Goal: Information Seeking & Learning: Find specific fact

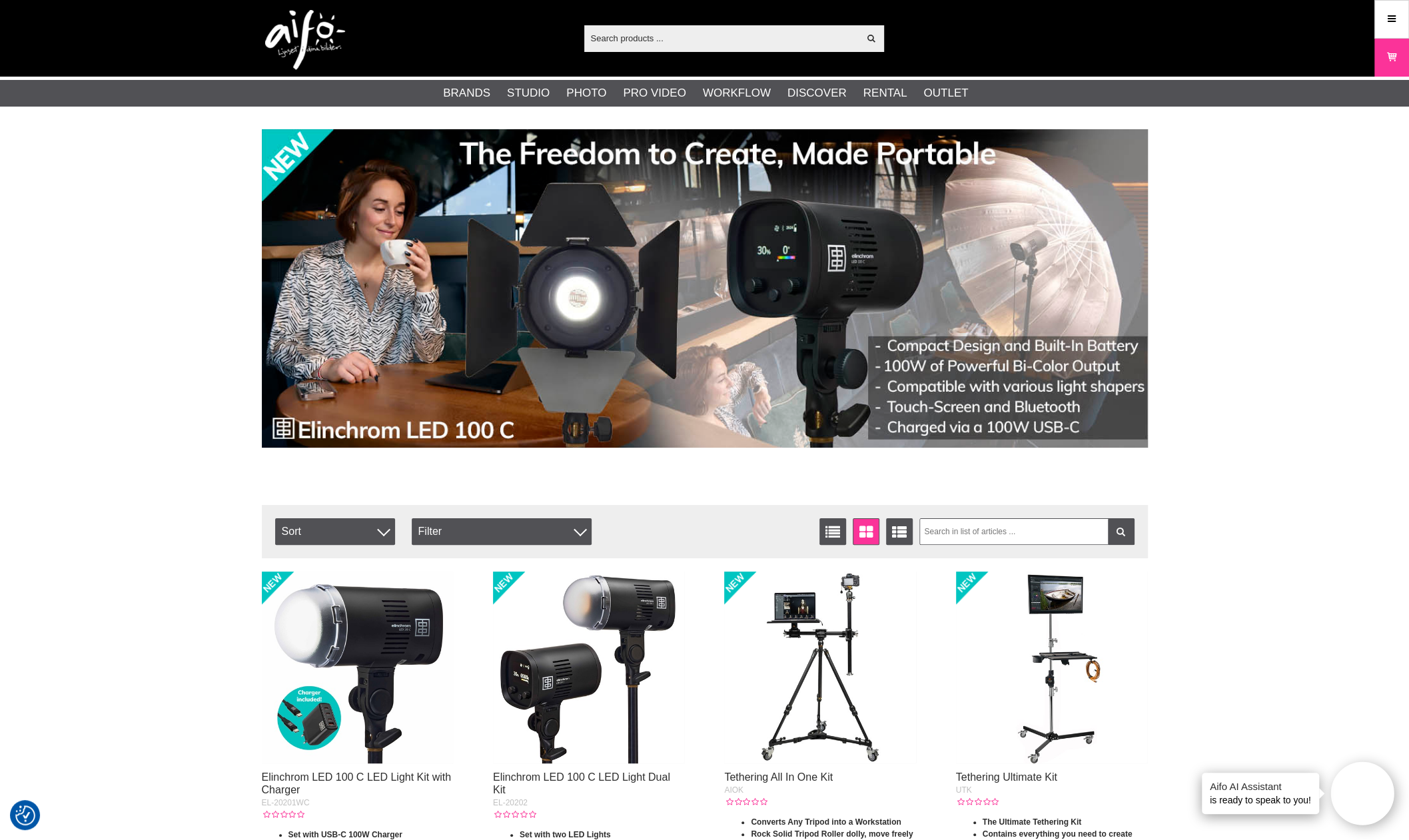
click at [655, 42] on input "text" at bounding box center [721, 38] width 275 height 20
click at [635, 36] on input "text" at bounding box center [721, 38] width 275 height 20
click at [626, 38] on input "text" at bounding box center [721, 38] width 275 height 20
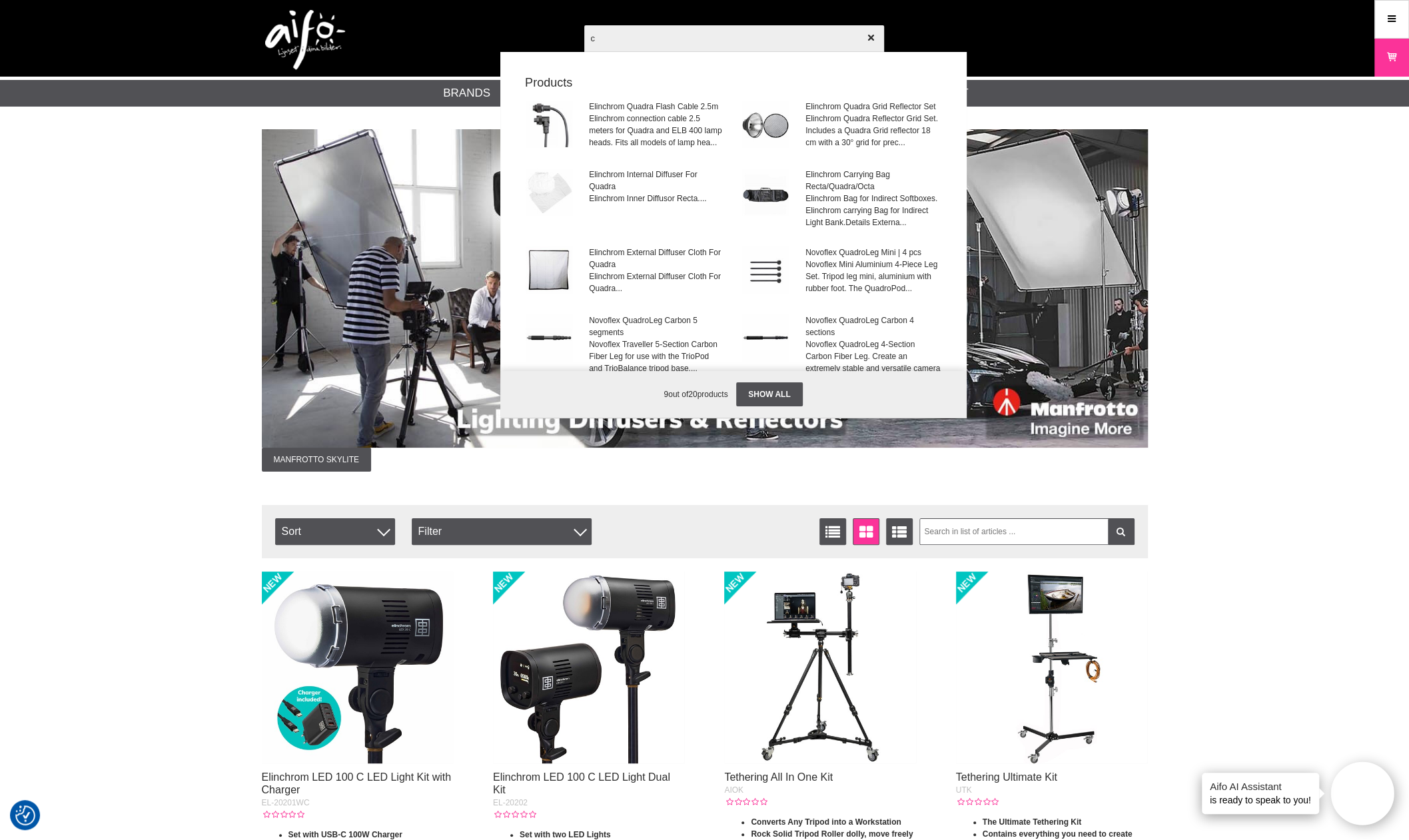
type input "c"
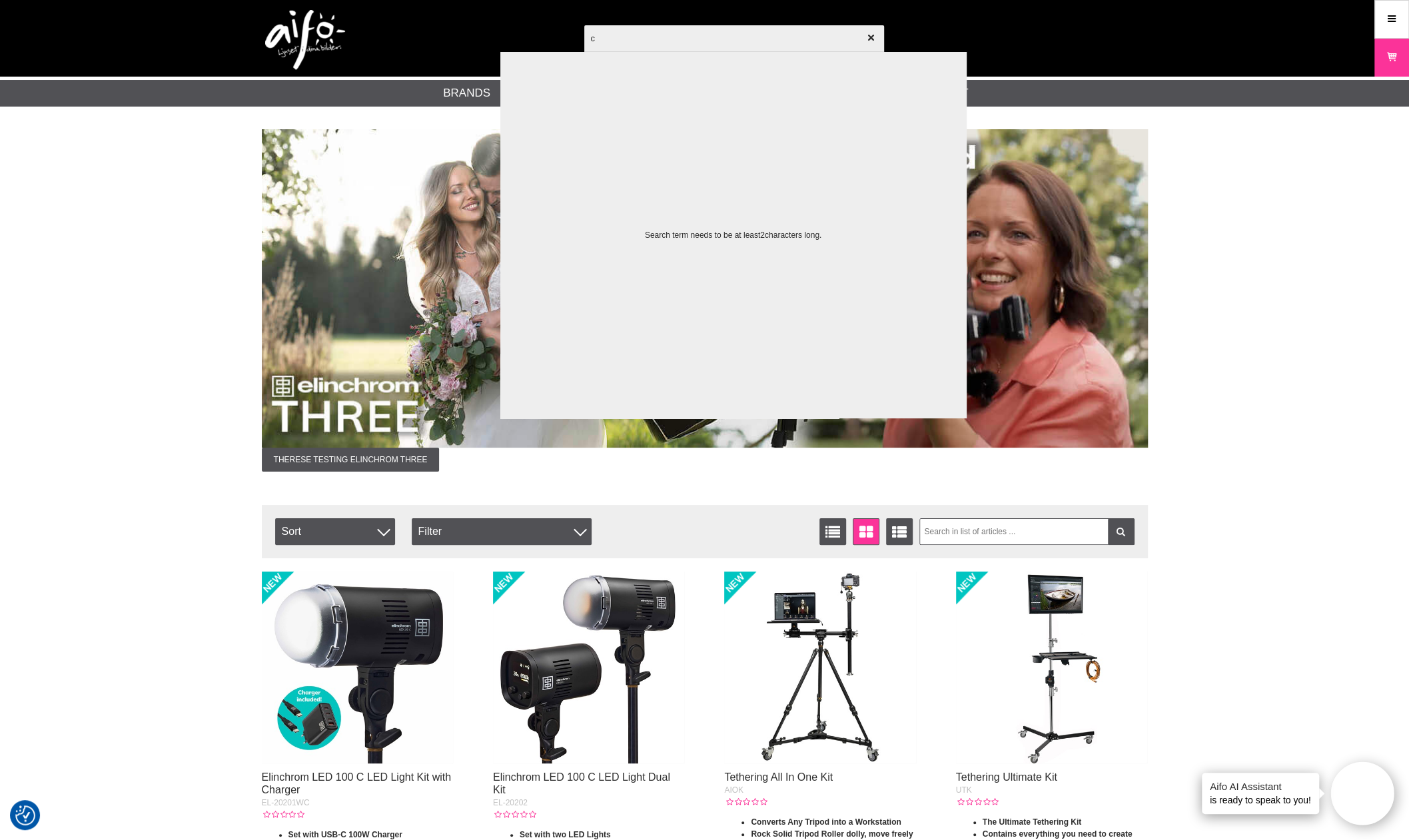
click at [618, 43] on input "c" at bounding box center [734, 37] width 300 height 47
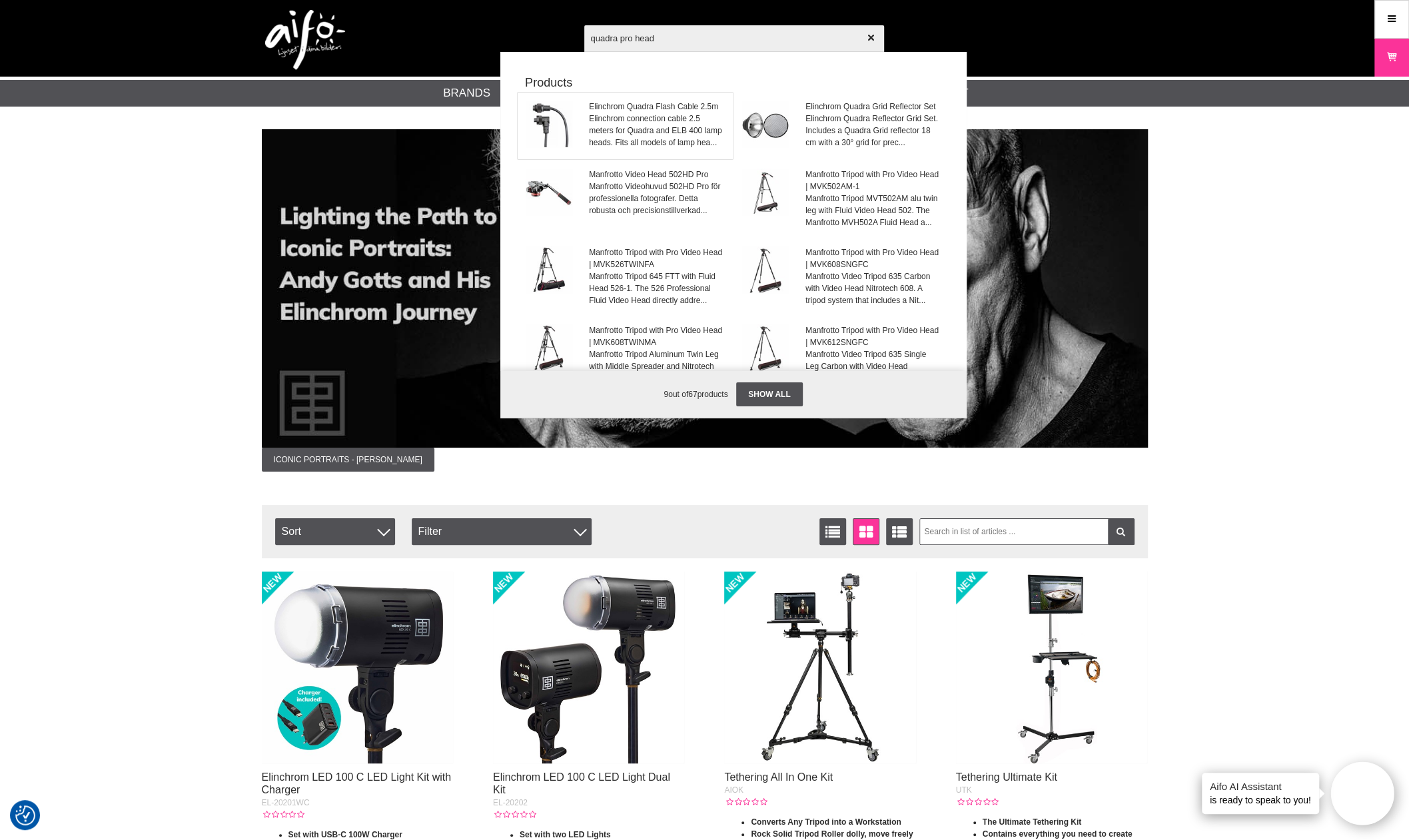
type input "quadra pro head"
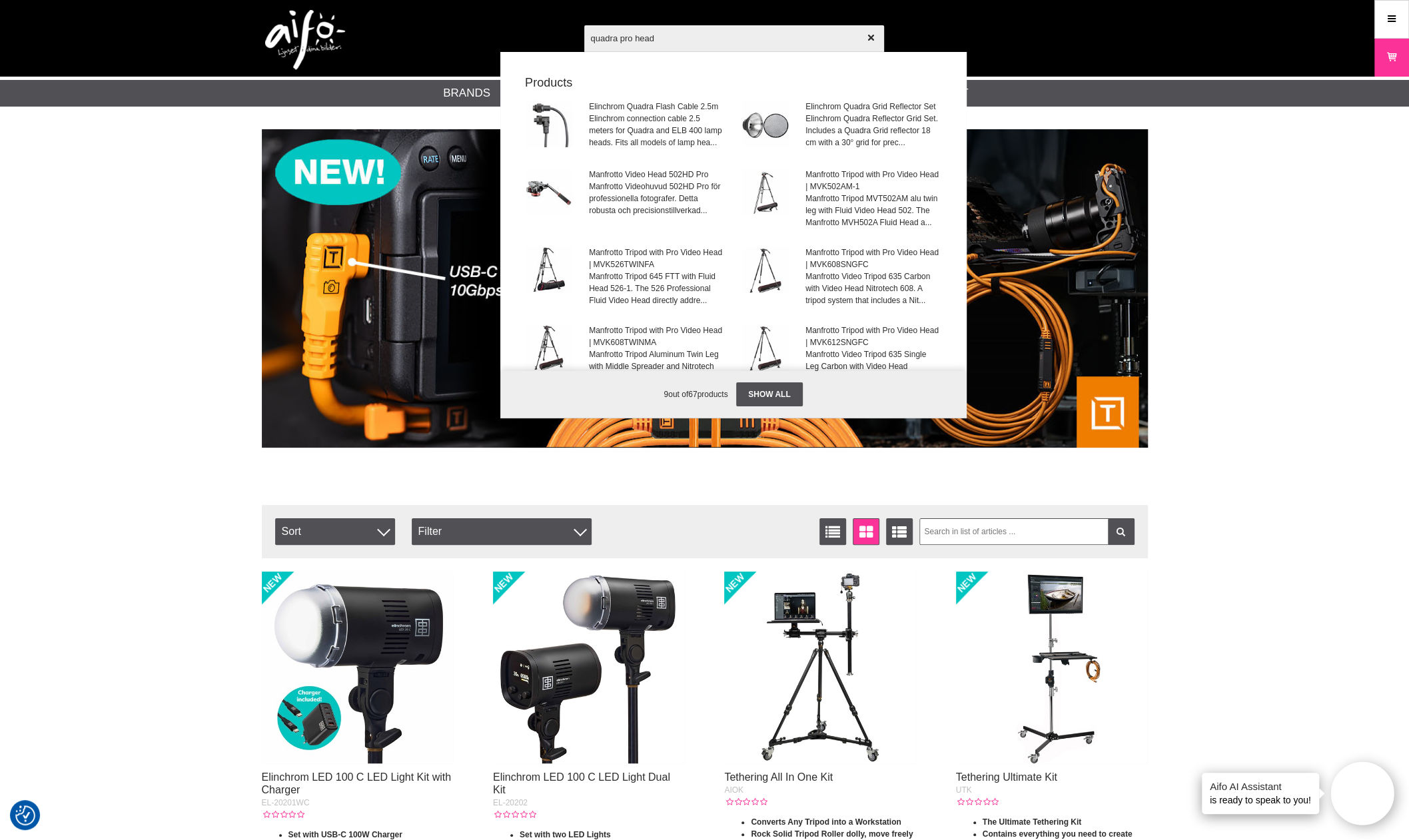
click at [682, 48] on input "quadra pro head" at bounding box center [734, 37] width 300 height 47
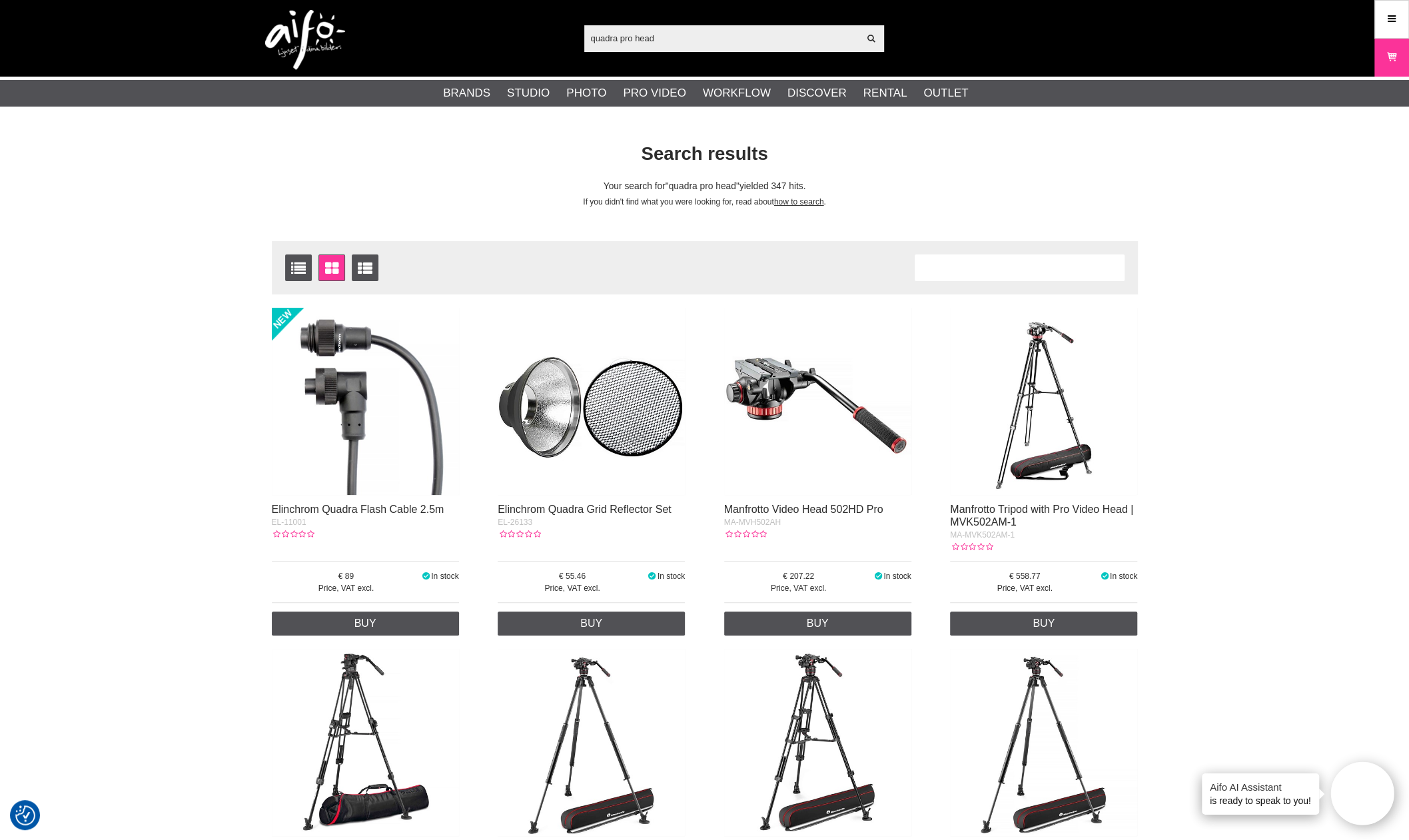
click at [617, 33] on input "quadra pro head" at bounding box center [721, 38] width 275 height 20
click at [618, 33] on input "quadra pro head" at bounding box center [721, 38] width 275 height 20
paste input "EL-20121"
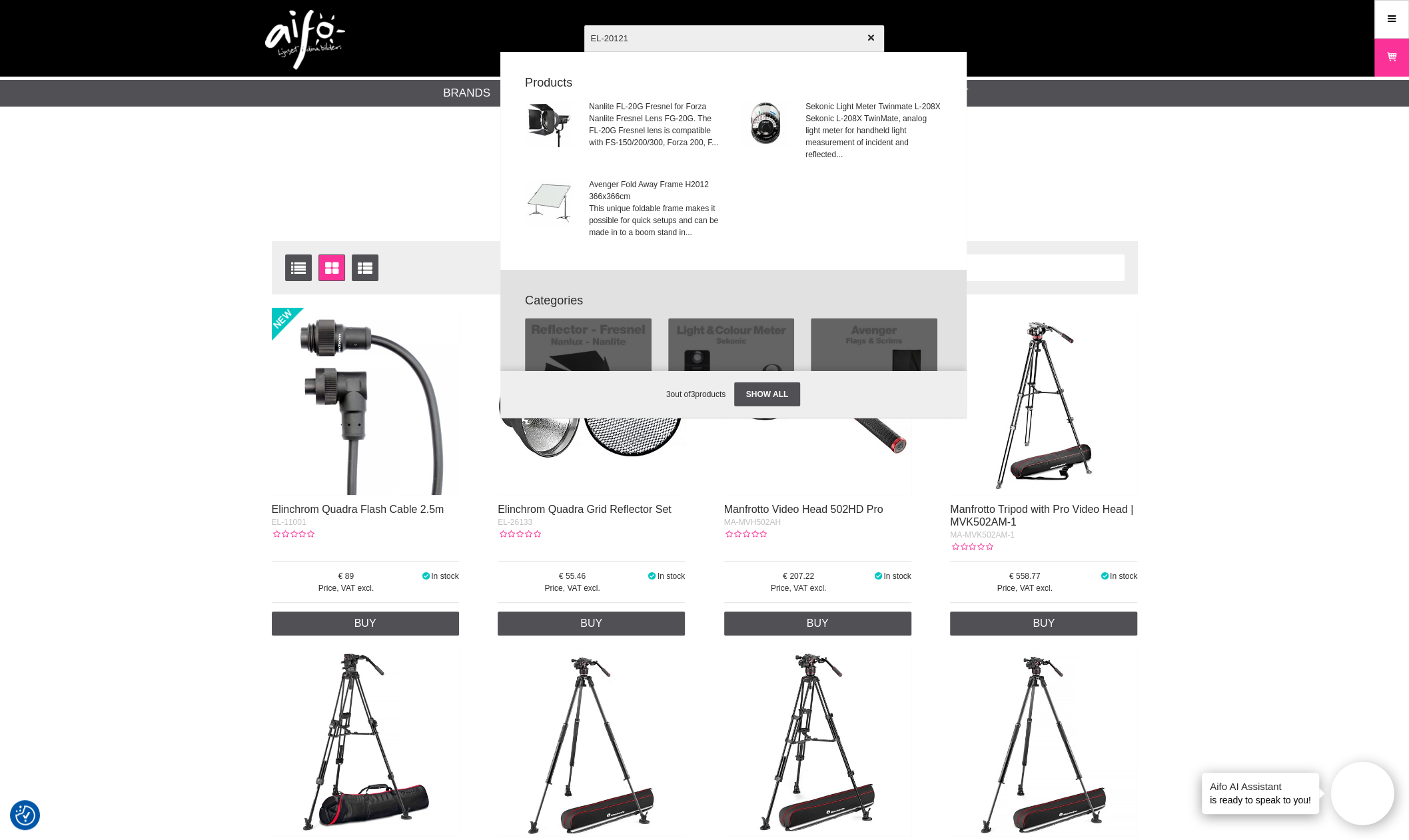
click at [653, 45] on input "EL-20121" at bounding box center [734, 37] width 300 height 47
type input "EL-20121"
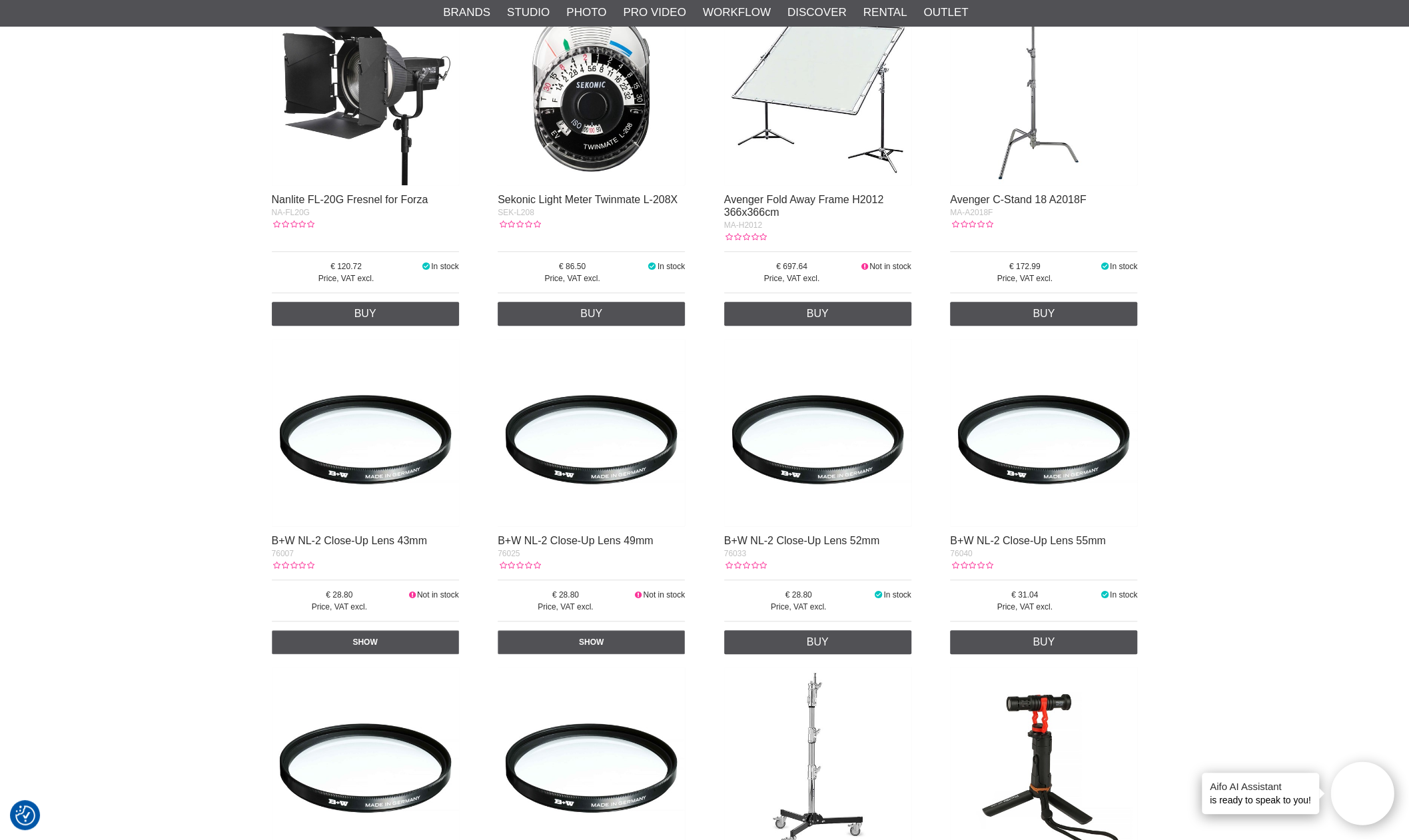
scroll to position [267, 0]
